Goal: Task Accomplishment & Management: Complete application form

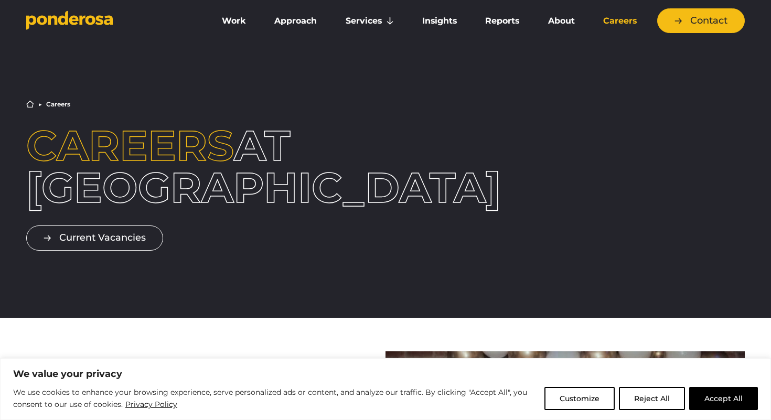
click at [619, 23] on link "Careers" at bounding box center [620, 21] width 58 height 22
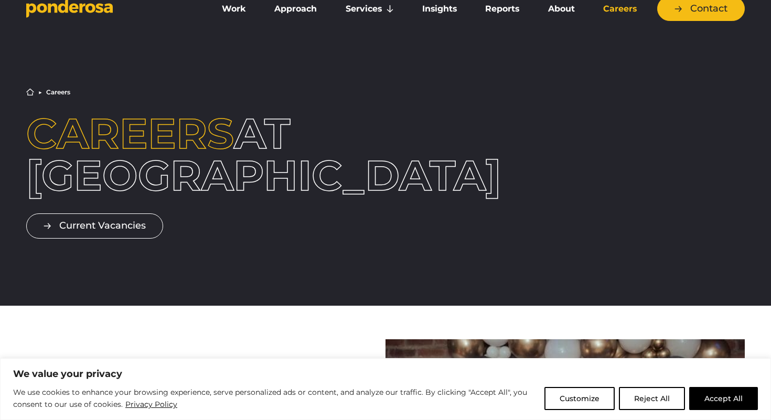
scroll to position [8, 0]
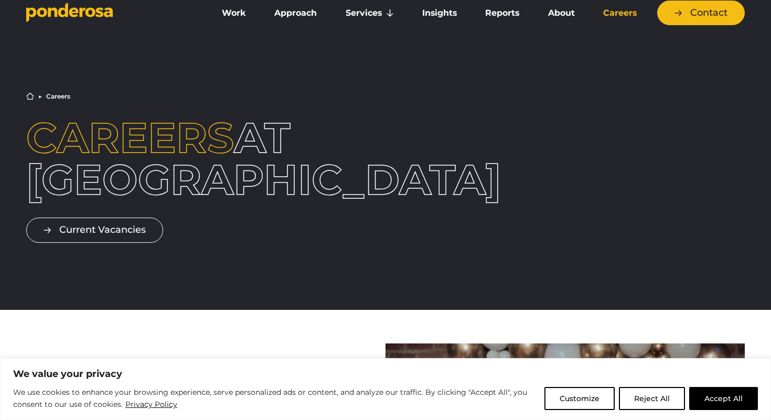
click at [624, 14] on link "Careers" at bounding box center [620, 13] width 58 height 22
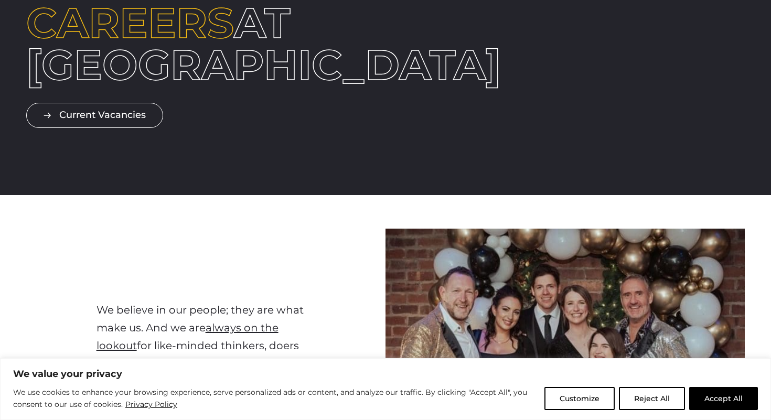
scroll to position [121, 0]
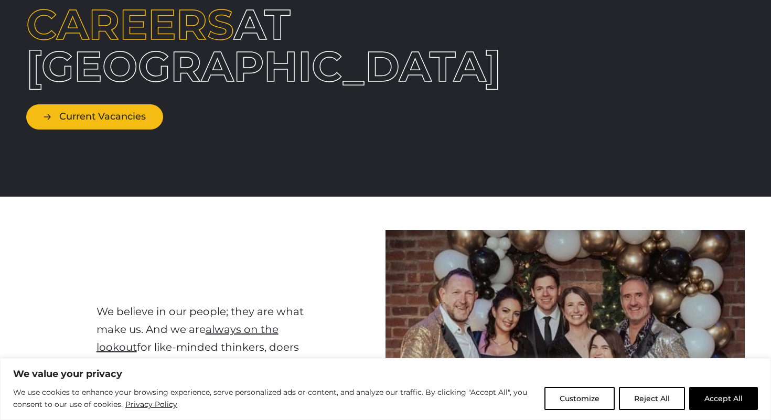
click at [135, 122] on link "Current Vacancies" at bounding box center [94, 116] width 137 height 25
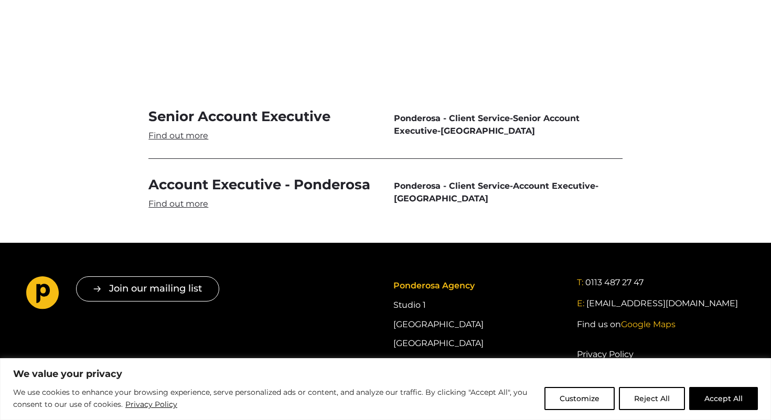
scroll to position [3147, 0]
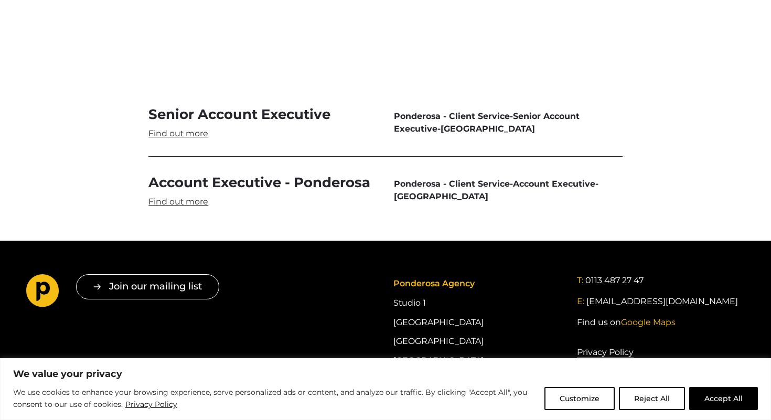
click at [171, 105] on link "Senior Account Executive" at bounding box center [262, 122] width 229 height 34
